Goal: Task Accomplishment & Management: Manage account settings

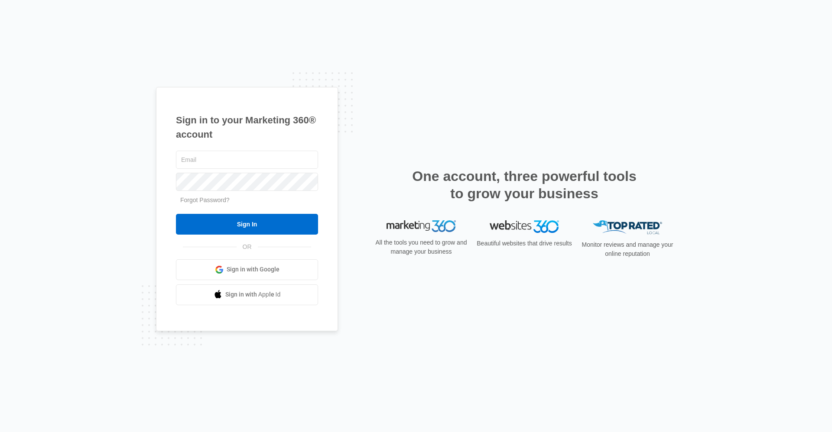
type input "[EMAIL_ADDRESS][DOMAIN_NAME]"
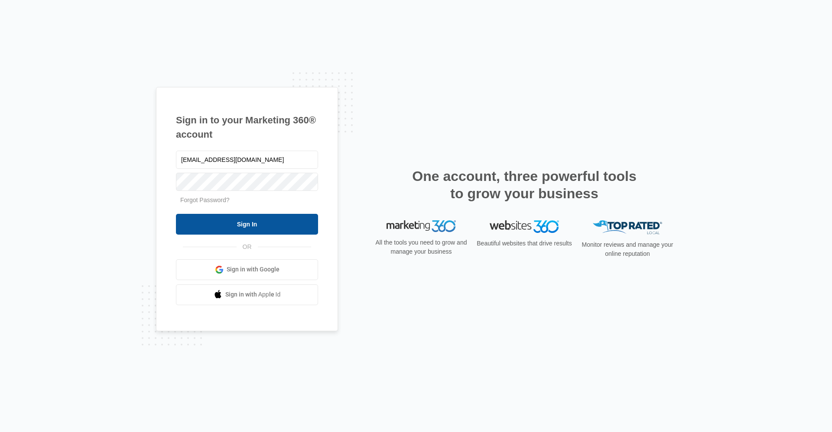
drag, startPoint x: 0, startPoint y: 0, endPoint x: 237, endPoint y: 217, distance: 321.3
click at [237, 217] on input "Sign In" at bounding box center [247, 224] width 142 height 21
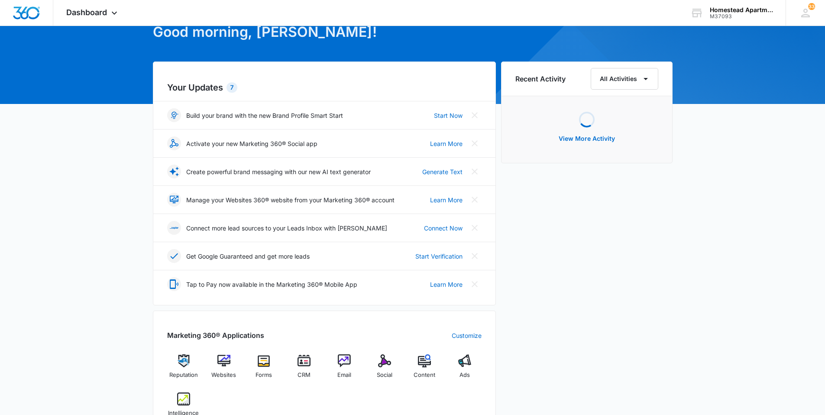
scroll to position [130, 0]
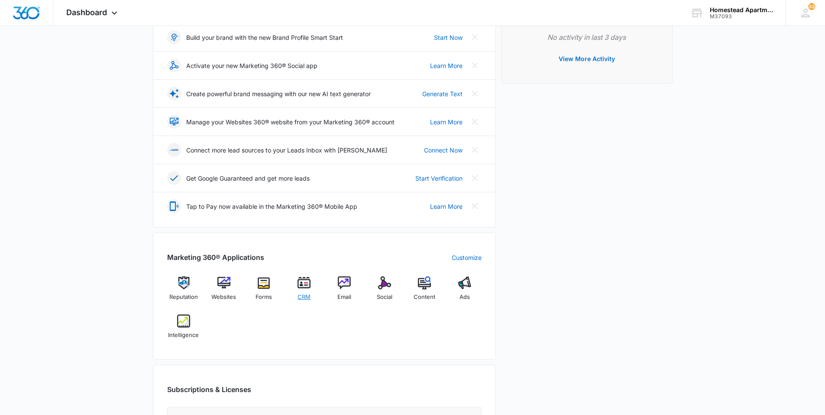
click at [308, 285] on img at bounding box center [304, 282] width 13 height 13
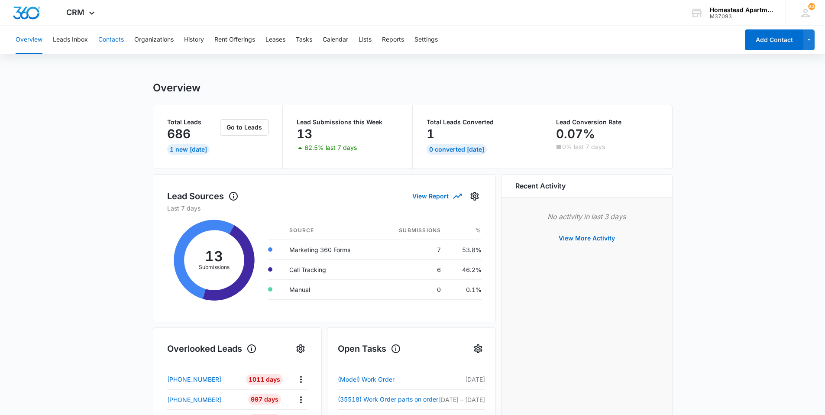
click at [107, 36] on button "Contacts" at bounding box center [111, 40] width 26 height 28
